Goal: Task Accomplishment & Management: Use online tool/utility

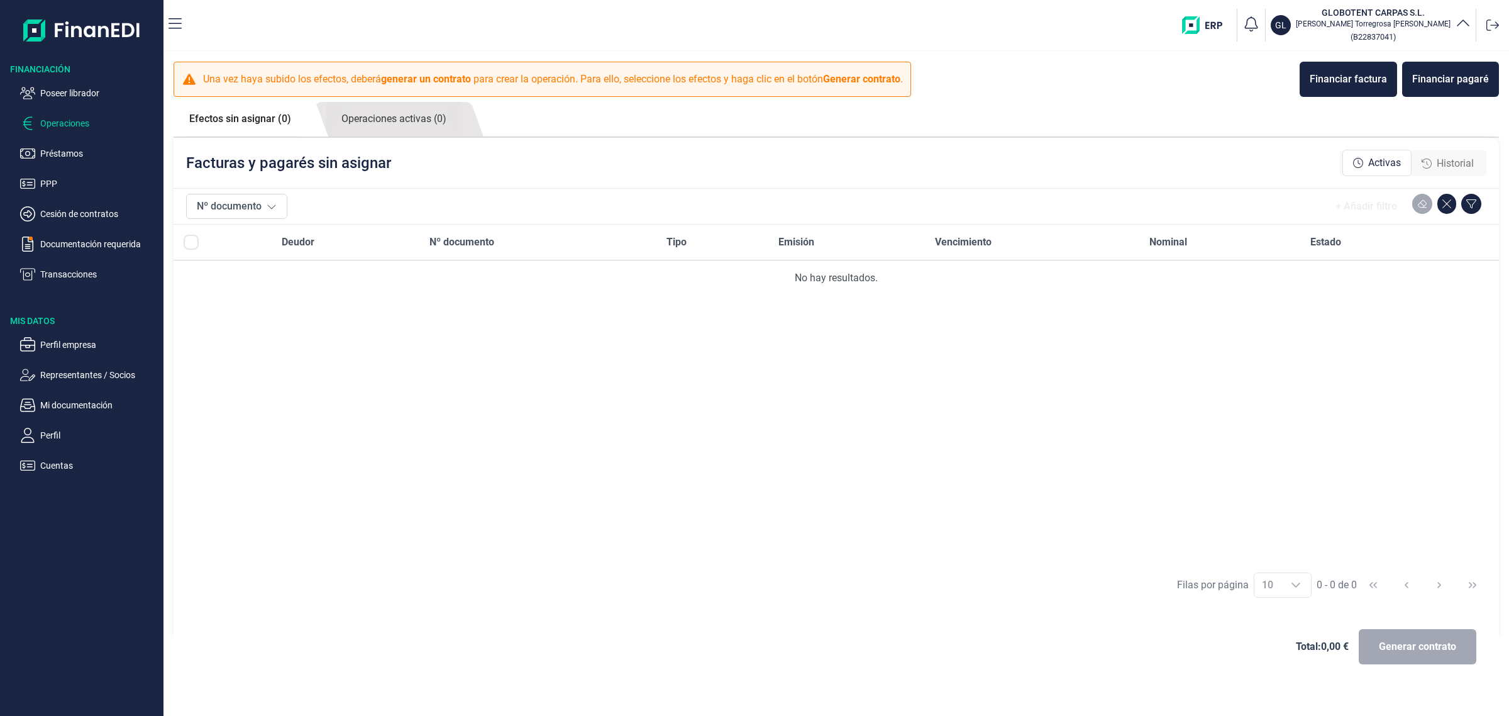
click at [99, 96] on p "Poseer librador" at bounding box center [99, 93] width 118 height 15
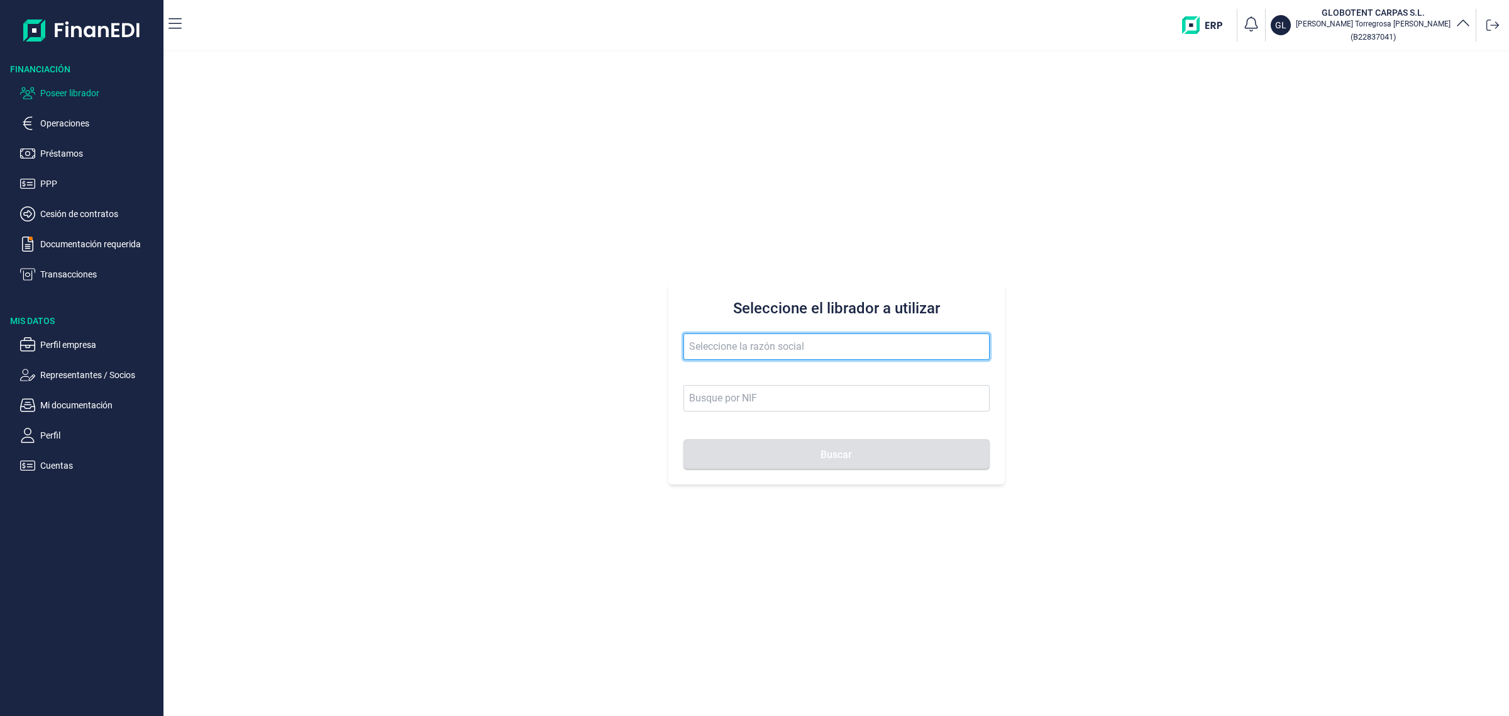
click at [836, 347] on input "text" at bounding box center [837, 346] width 306 height 26
click at [803, 351] on input "rotoprin" at bounding box center [837, 346] width 306 height 26
type input "r"
click at [711, 356] on input "text" at bounding box center [837, 346] width 306 height 26
paste input "ROTOPRINT BY [PERSON_NAME]"
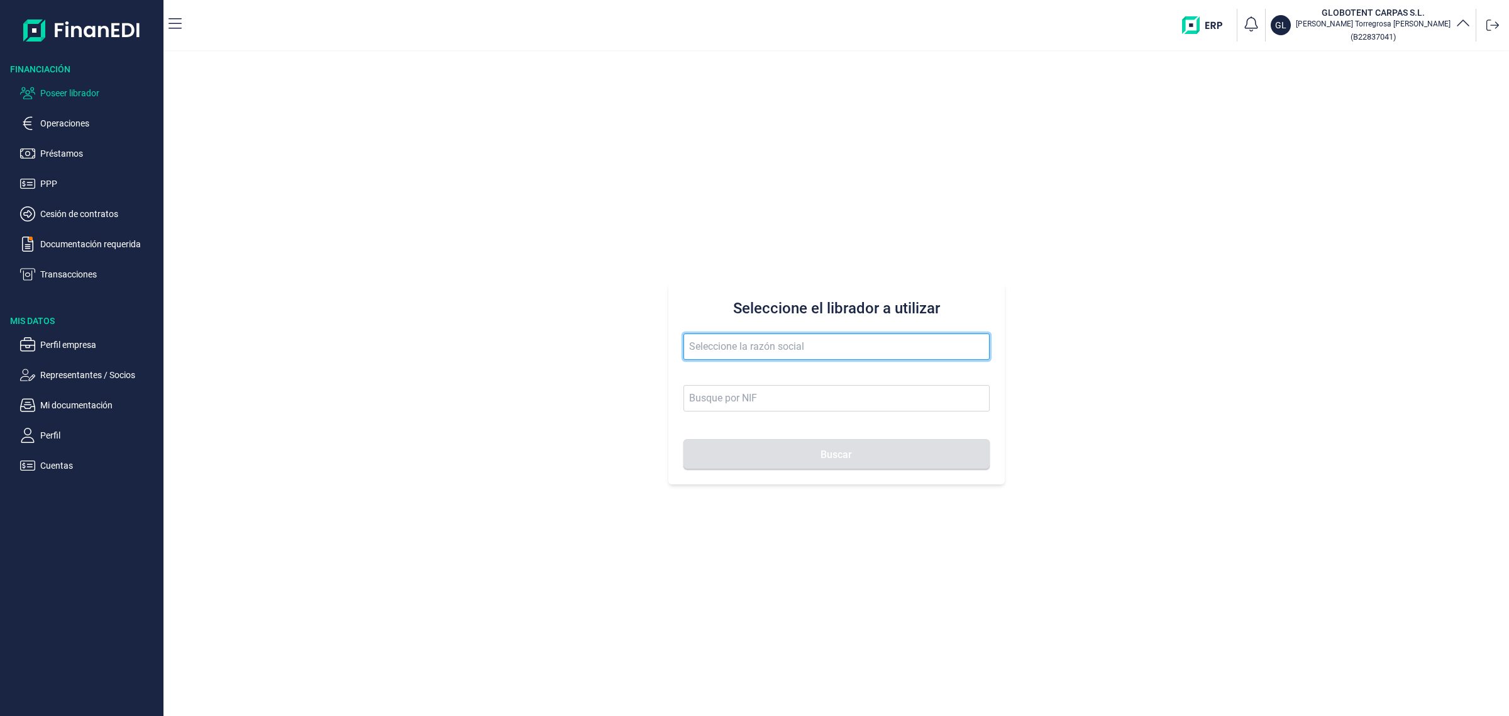
type input "ROTOPRINT BY [PERSON_NAME]"
drag, startPoint x: 869, startPoint y: 345, endPoint x: 467, endPoint y: 377, distance: 403.2
click at [467, 377] on div "Seleccione el librador a utilizar ROTOPRINT BY [PERSON_NAME]" at bounding box center [837, 384] width 1346 height 664
